Goal: Task Accomplishment & Management: Manage account settings

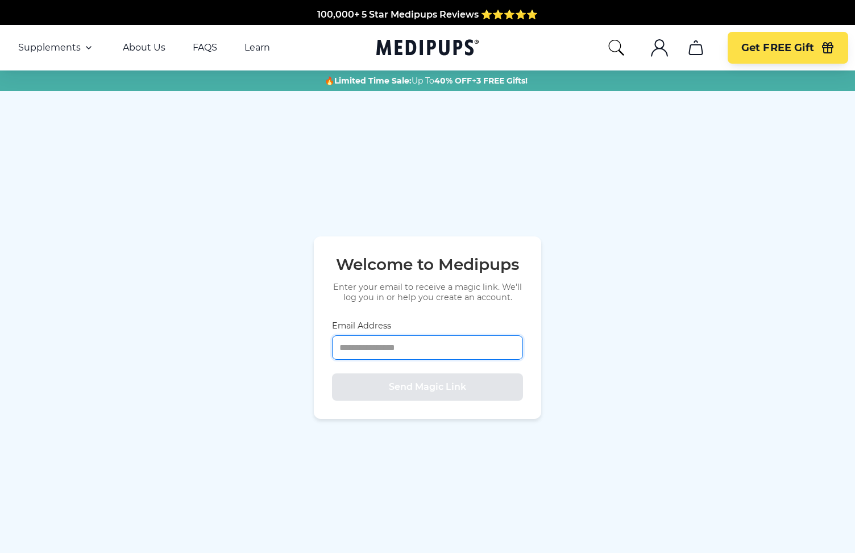
click at [400, 348] on input "Email Address" at bounding box center [427, 348] width 191 height 24
type input "**********"
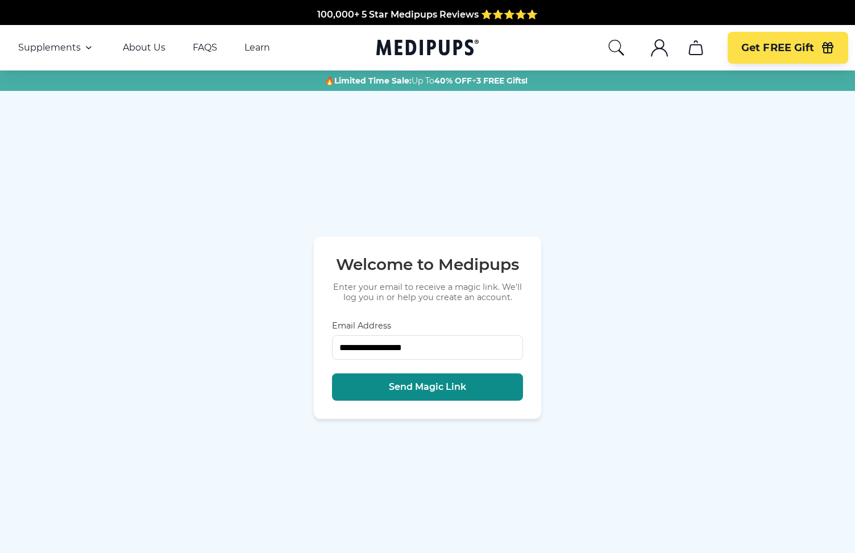
click at [439, 387] on span "Send Magic Link" at bounding box center [427, 387] width 77 height 11
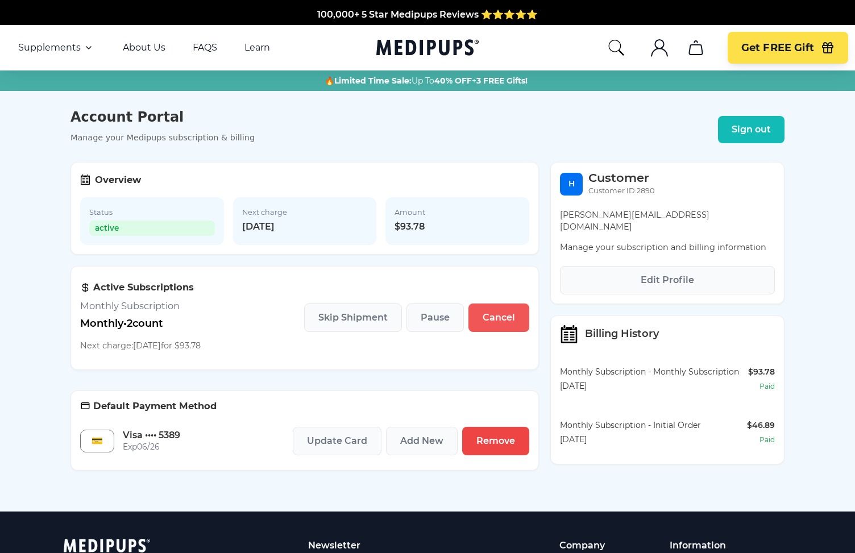
click at [506, 321] on span "Cancel" at bounding box center [499, 317] width 32 height 11
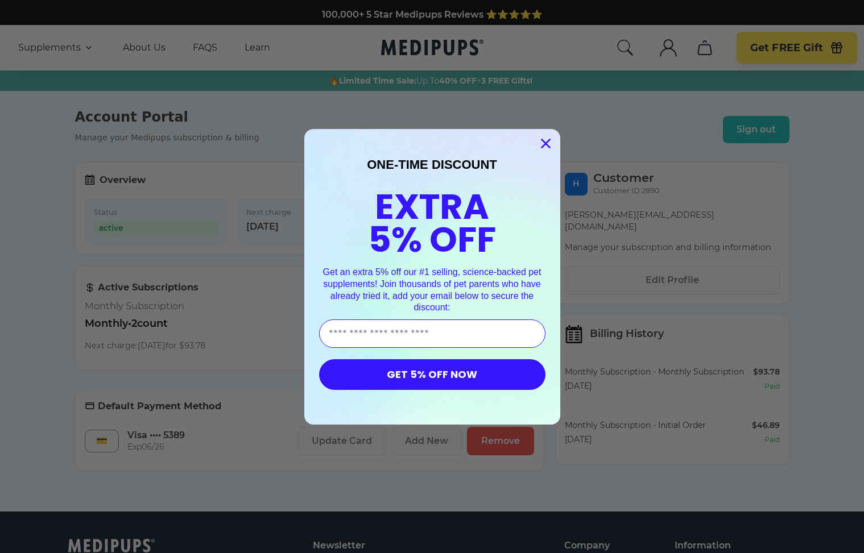
click at [541, 142] on icon "Close dialog" at bounding box center [545, 143] width 8 height 8
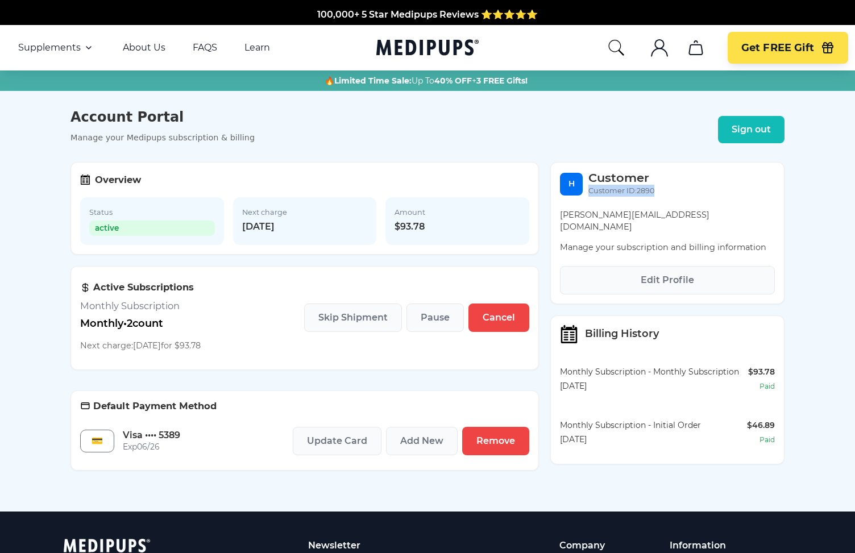
drag, startPoint x: 661, startPoint y: 199, endPoint x: 586, endPoint y: 199, distance: 75.6
click at [586, 197] on div "H Customer Customer ID: 2890" at bounding box center [667, 184] width 215 height 25
copy p "Customer ID: 2890"
click at [697, 271] on button "Edit Profile" at bounding box center [667, 280] width 215 height 28
click at [490, 447] on span "Remove" at bounding box center [496, 441] width 39 height 11
